Goal: Task Accomplishment & Management: Manage account settings

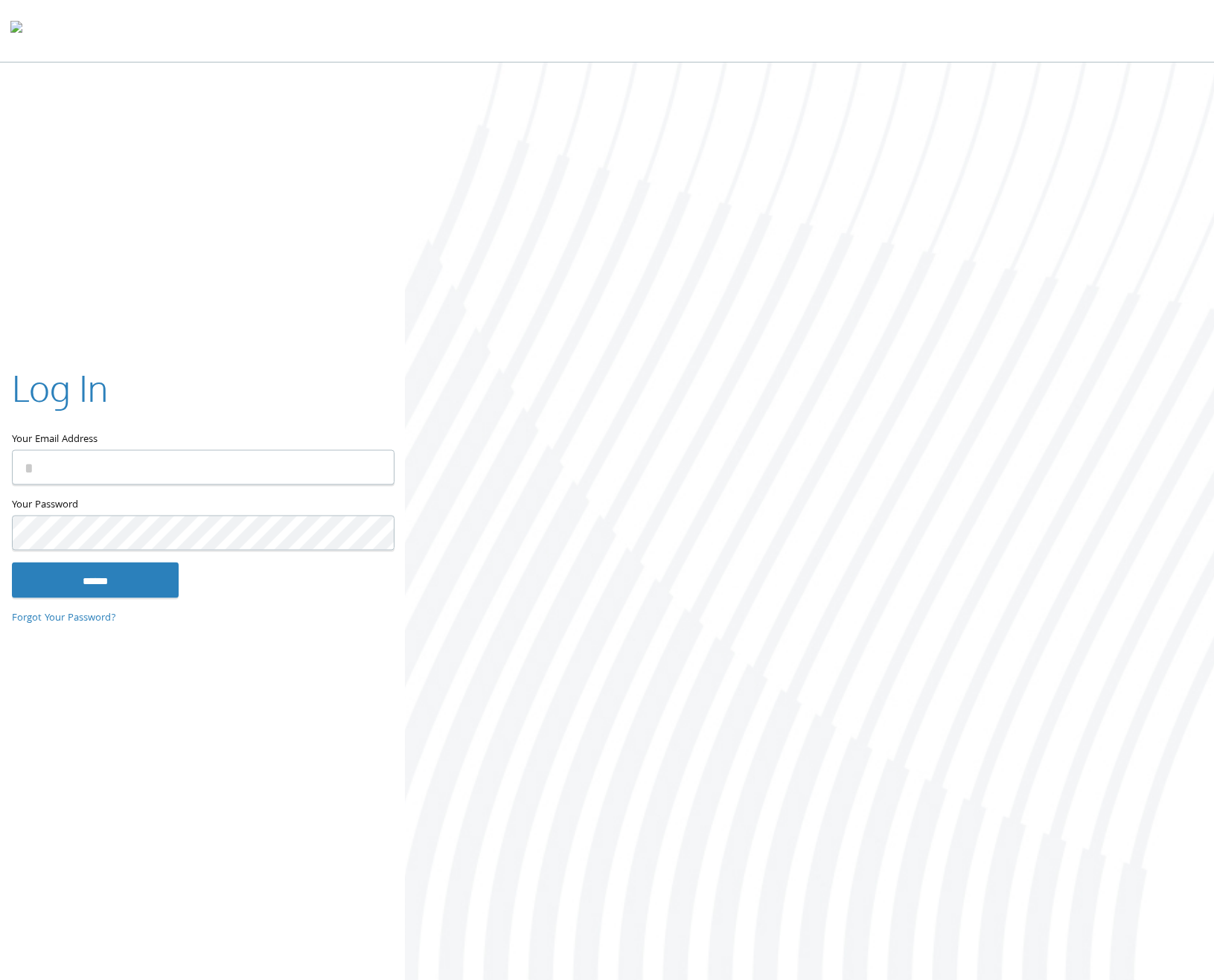
type input "**********"
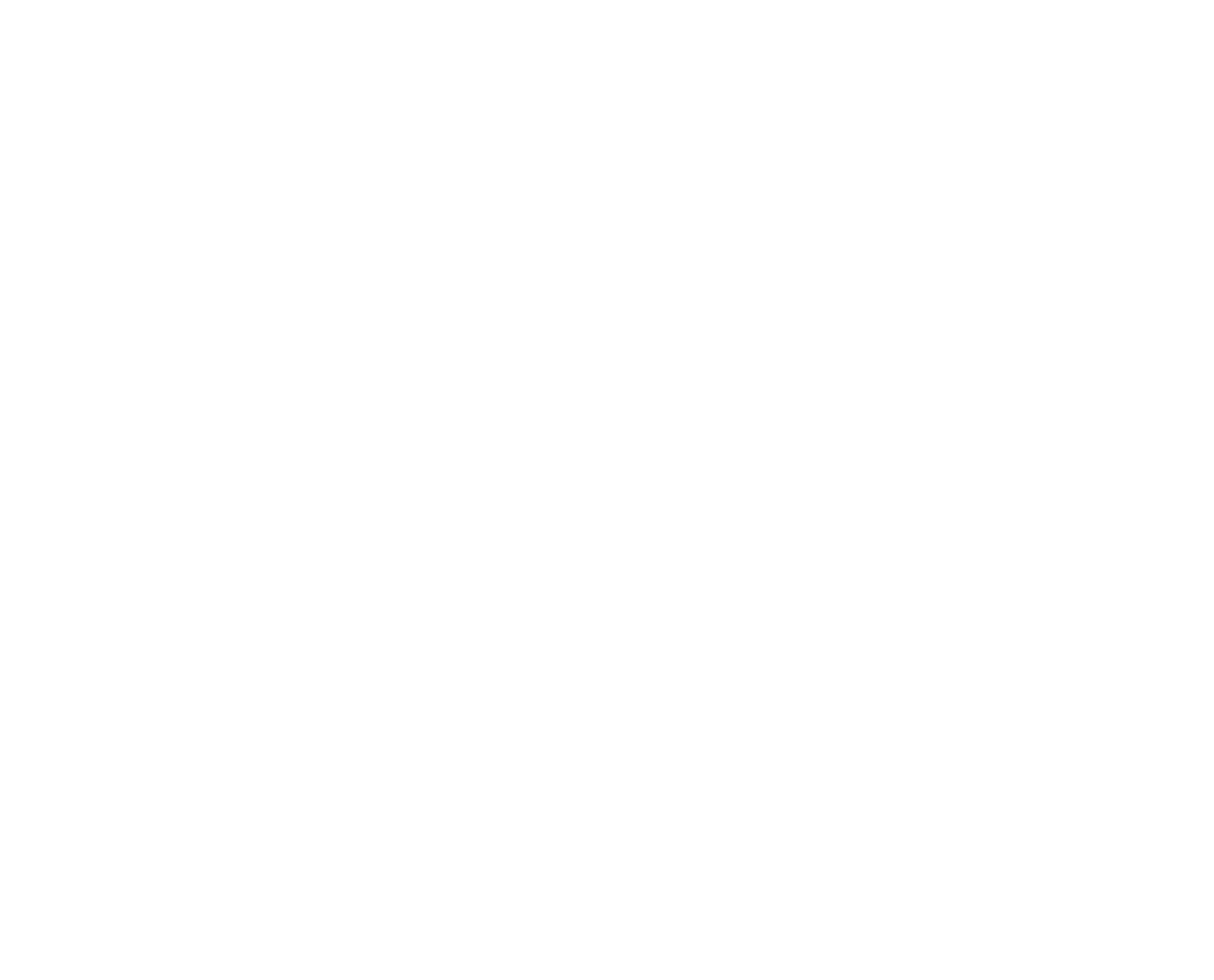
type input "**********"
click at [581, 507] on div at bounding box center [810, 523] width 809 height 921
